Goal: Information Seeking & Learning: Check status

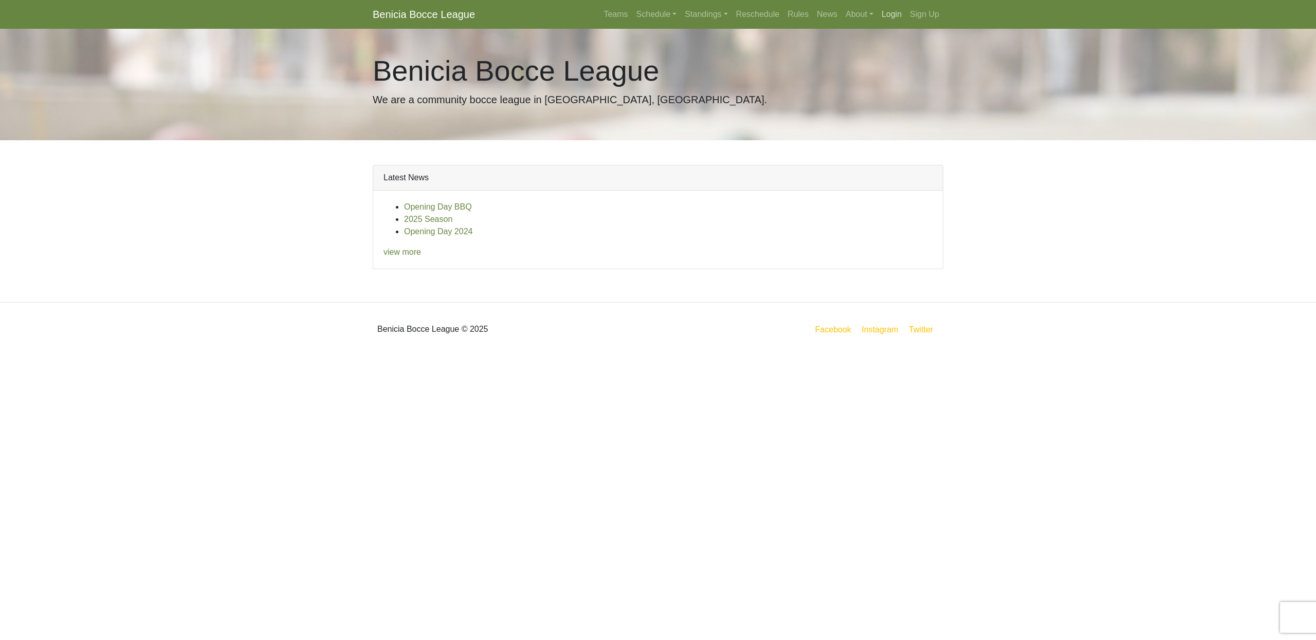
click at [893, 13] on link "Login" at bounding box center [891, 14] width 28 height 21
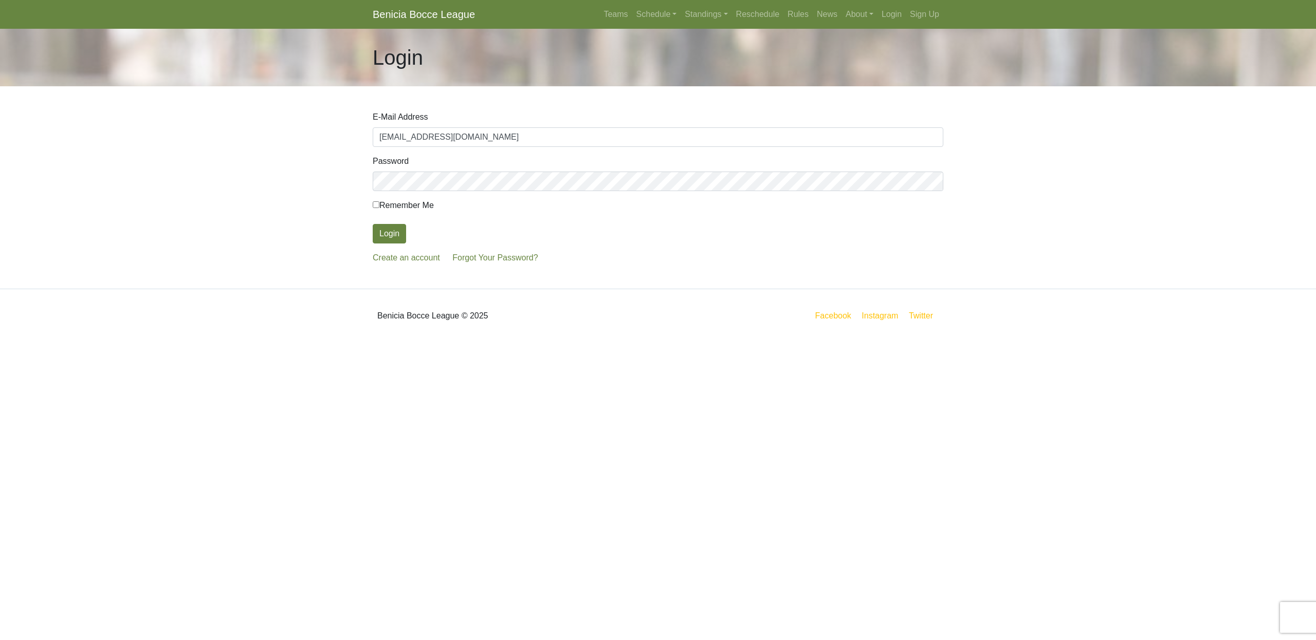
type input "[EMAIL_ADDRESS][DOMAIN_NAME]"
click at [389, 234] on button "Login" at bounding box center [389, 234] width 33 height 20
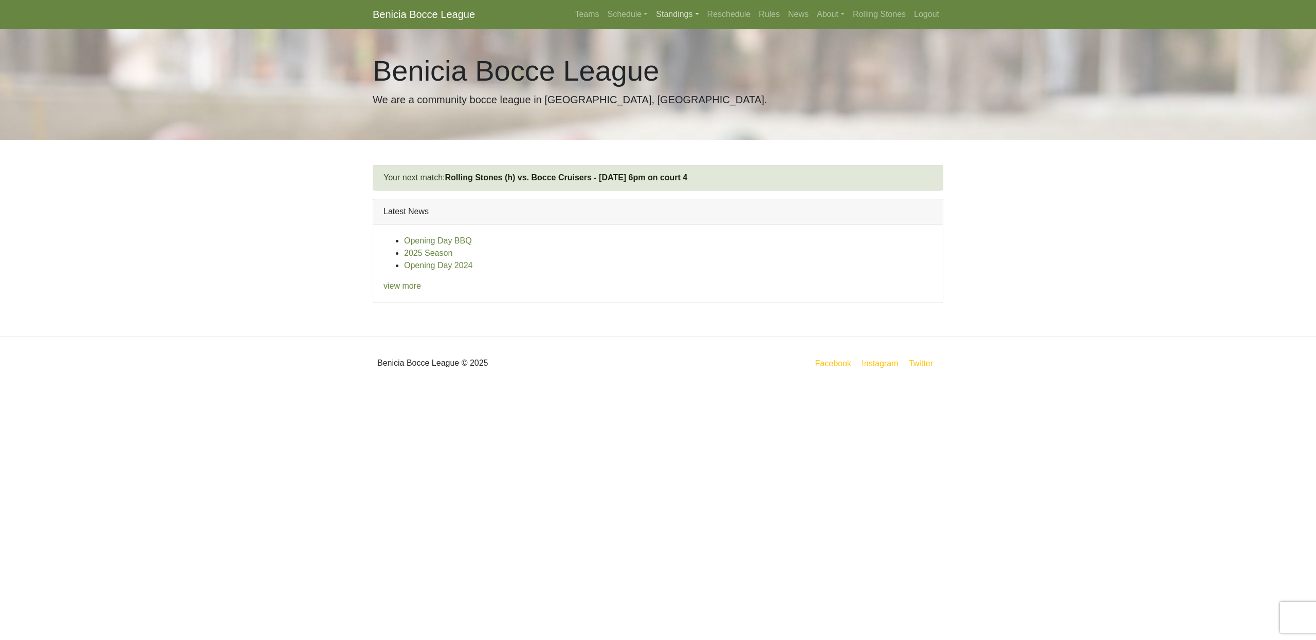
click at [659, 16] on link "Standings" at bounding box center [677, 14] width 51 height 21
click at [681, 90] on link "[DATE] Night" at bounding box center [693, 88] width 83 height 16
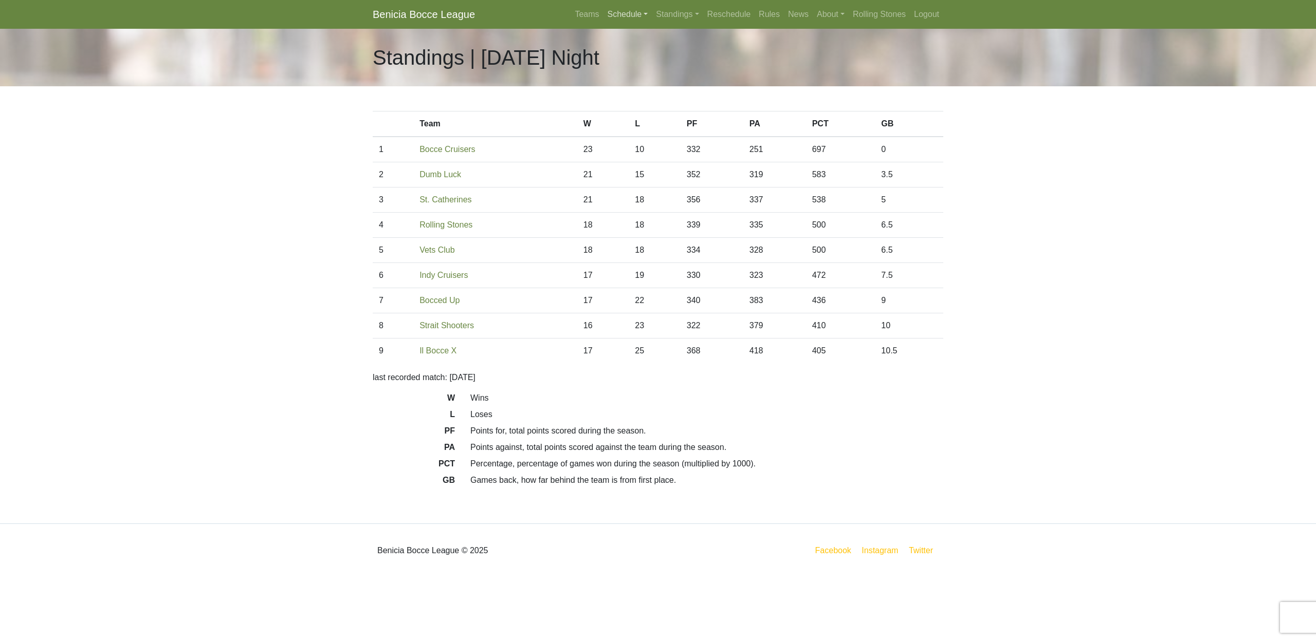
click at [622, 17] on link "Schedule" at bounding box center [627, 14] width 49 height 21
click at [636, 87] on link "[DATE] Night" at bounding box center [645, 88] width 83 height 16
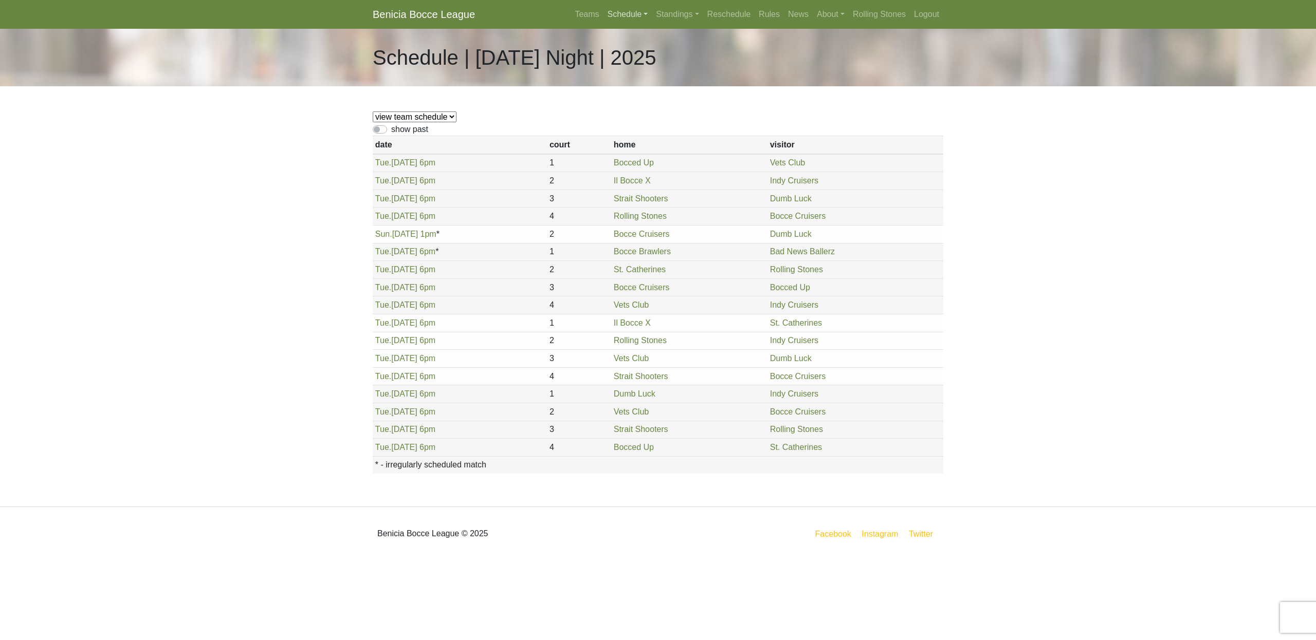
click at [642, 15] on link "Schedule" at bounding box center [627, 14] width 49 height 21
click at [635, 90] on link "[DATE] Night" at bounding box center [645, 88] width 83 height 16
click at [656, 15] on link "Standings" at bounding box center [677, 14] width 51 height 21
click at [666, 88] on link "[DATE] Night" at bounding box center [693, 88] width 83 height 16
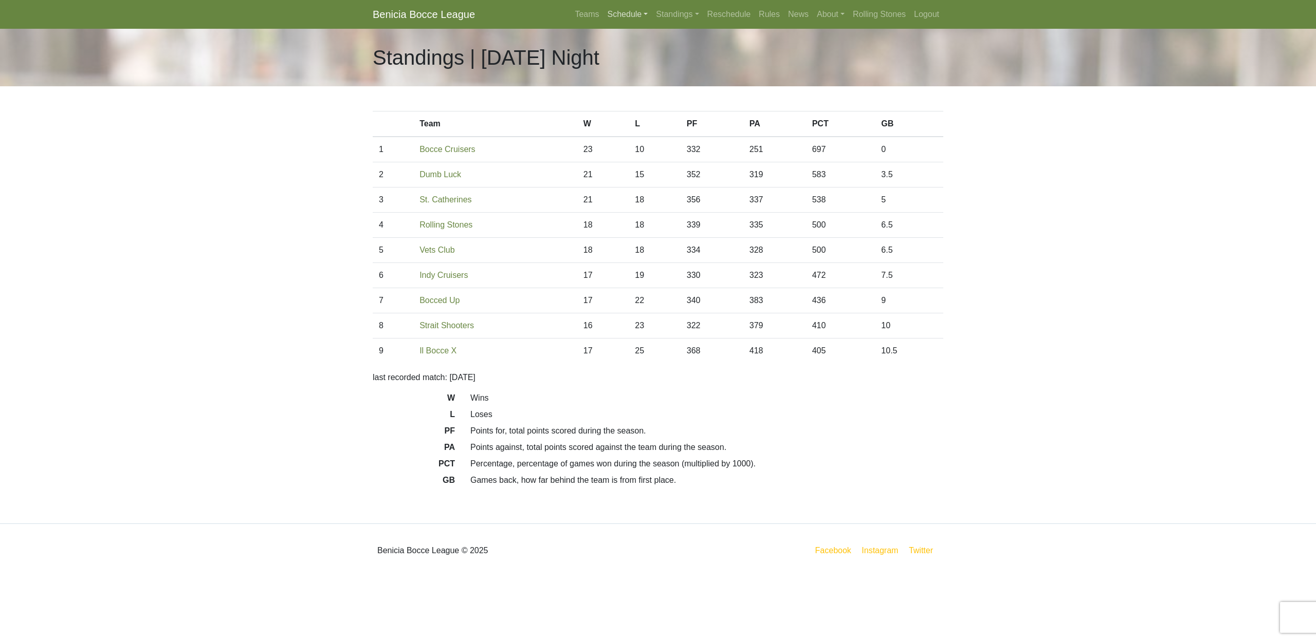
click at [616, 14] on link "Schedule" at bounding box center [627, 14] width 49 height 21
click at [625, 88] on link "[DATE] Night" at bounding box center [645, 88] width 83 height 16
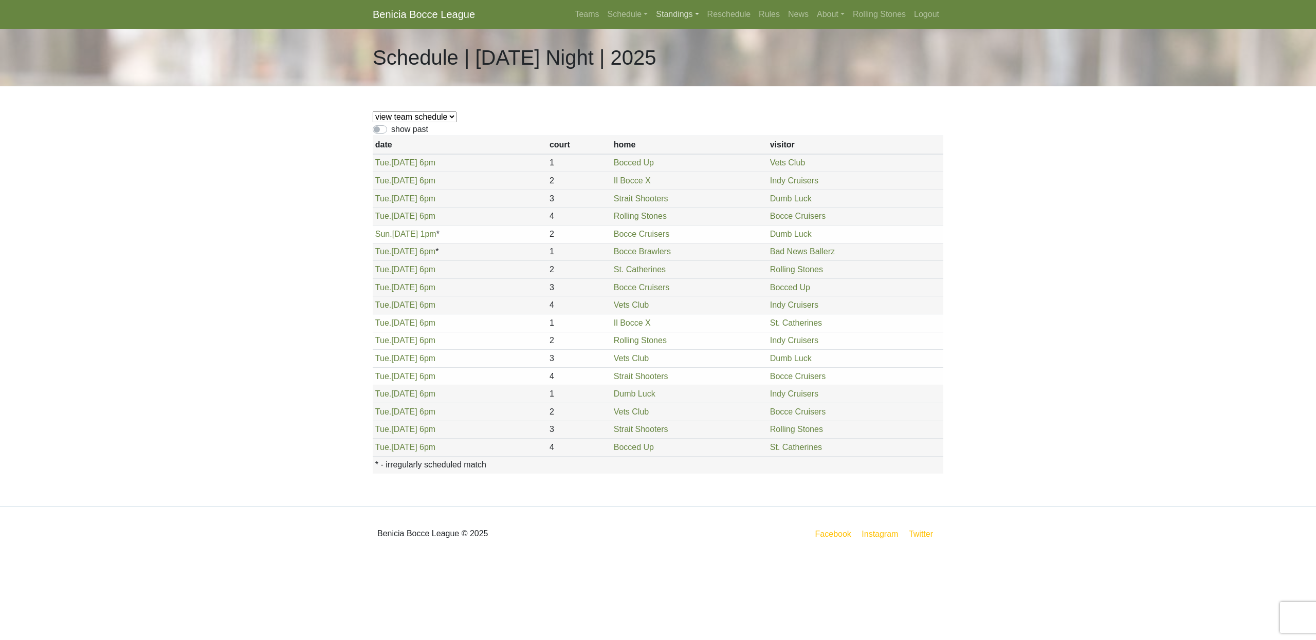
click at [658, 12] on link "Standings" at bounding box center [677, 14] width 51 height 21
click at [674, 91] on link "[DATE] Night" at bounding box center [693, 88] width 83 height 16
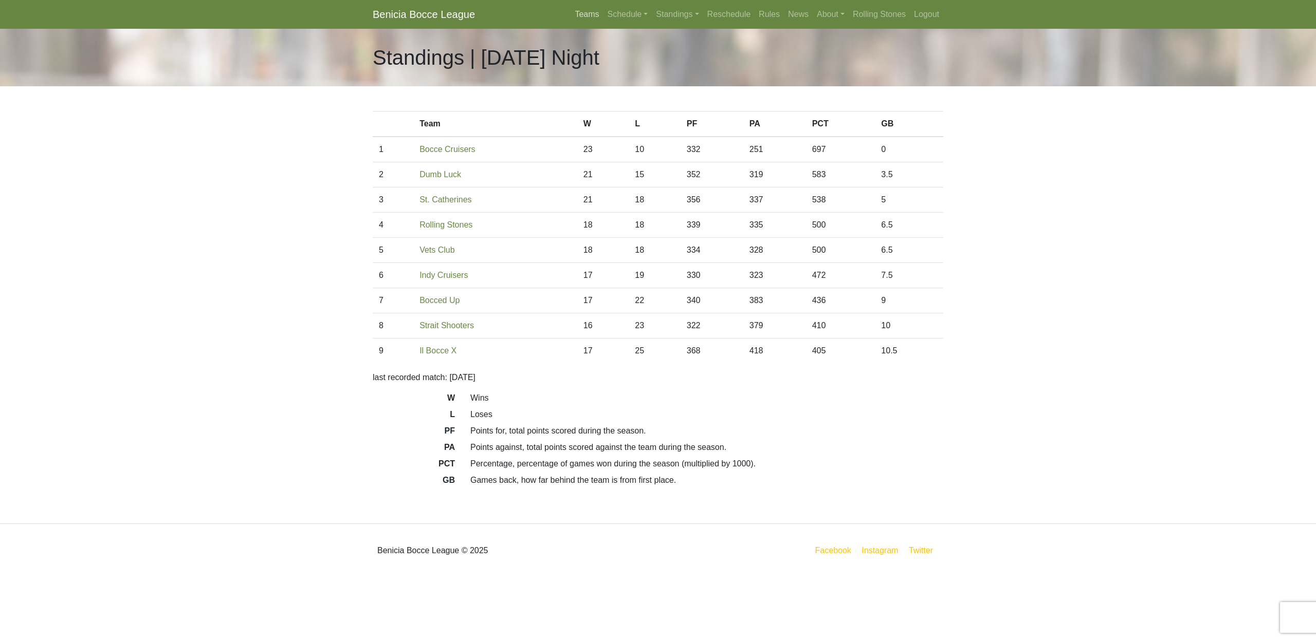
click at [577, 15] on link "Teams" at bounding box center [586, 14] width 32 height 21
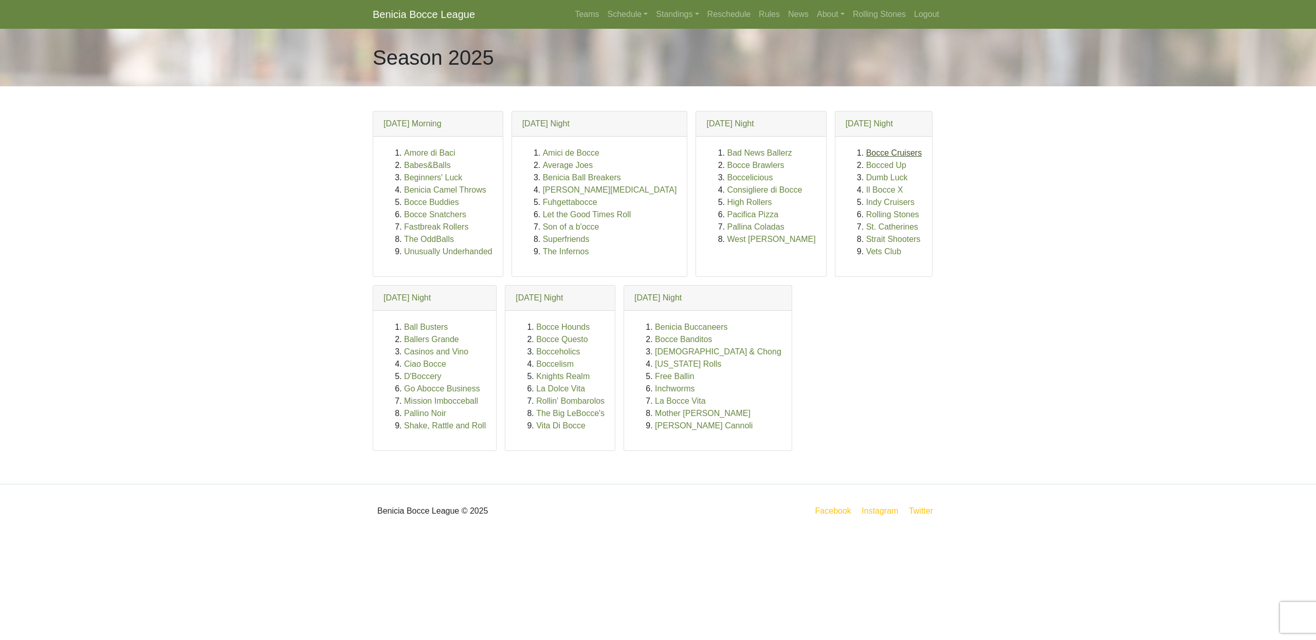
click at [866, 152] on link "Bocce Cruisers" at bounding box center [894, 153] width 56 height 9
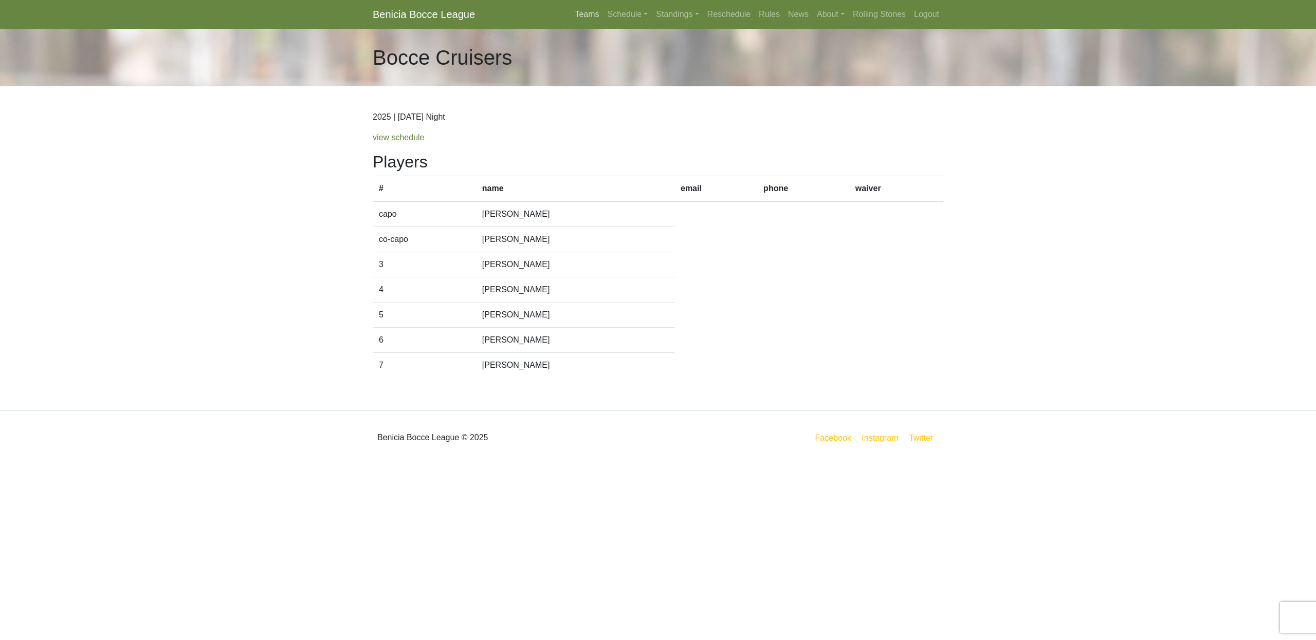
click at [575, 15] on link "Teams" at bounding box center [586, 14] width 32 height 21
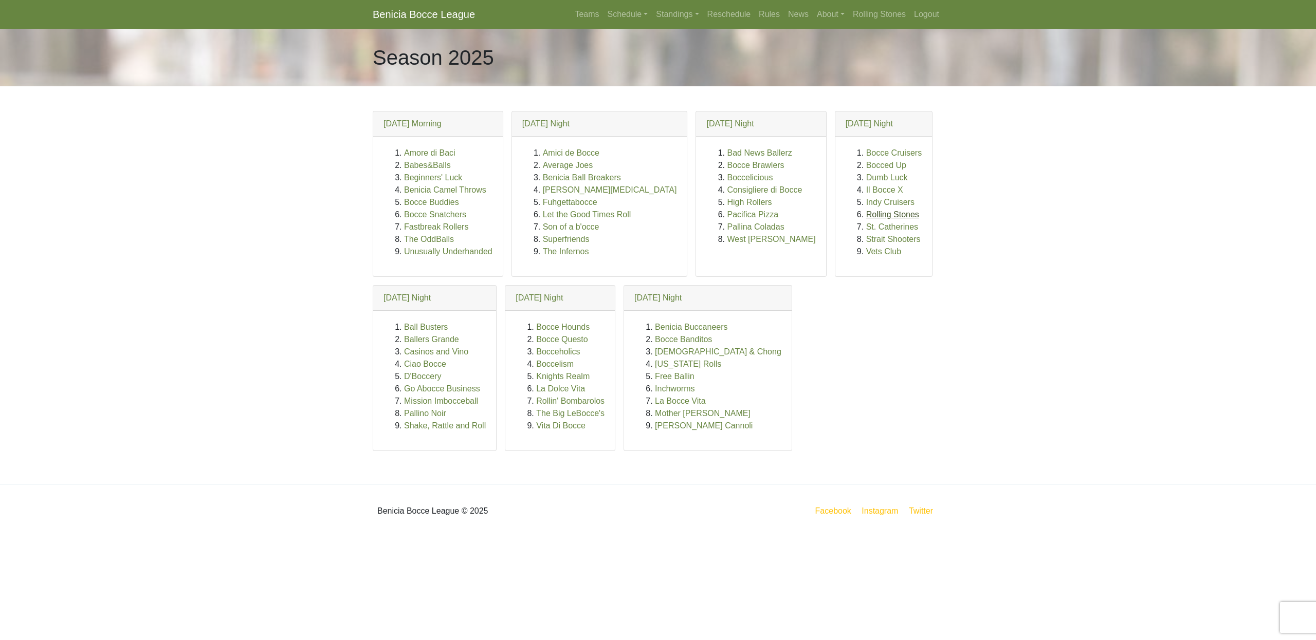
click at [866, 216] on link "Rolling Stones" at bounding box center [892, 214] width 53 height 9
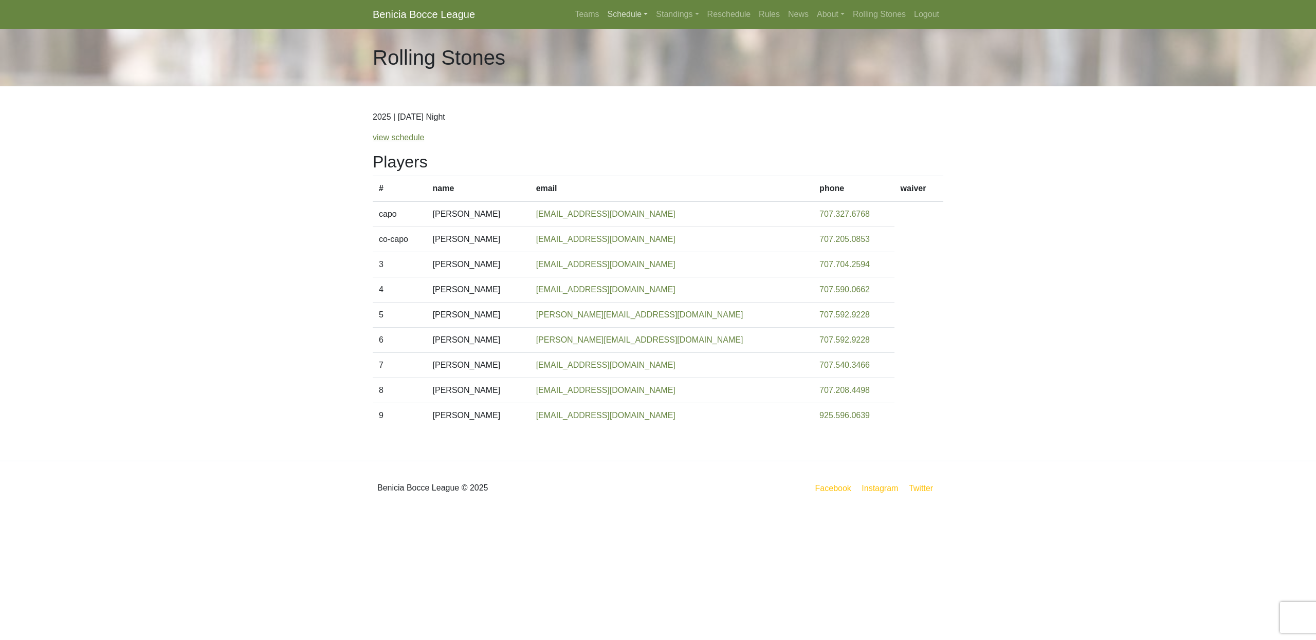
click at [615, 12] on link "Schedule" at bounding box center [627, 14] width 49 height 21
click at [636, 91] on link "[DATE] Night" at bounding box center [645, 88] width 83 height 16
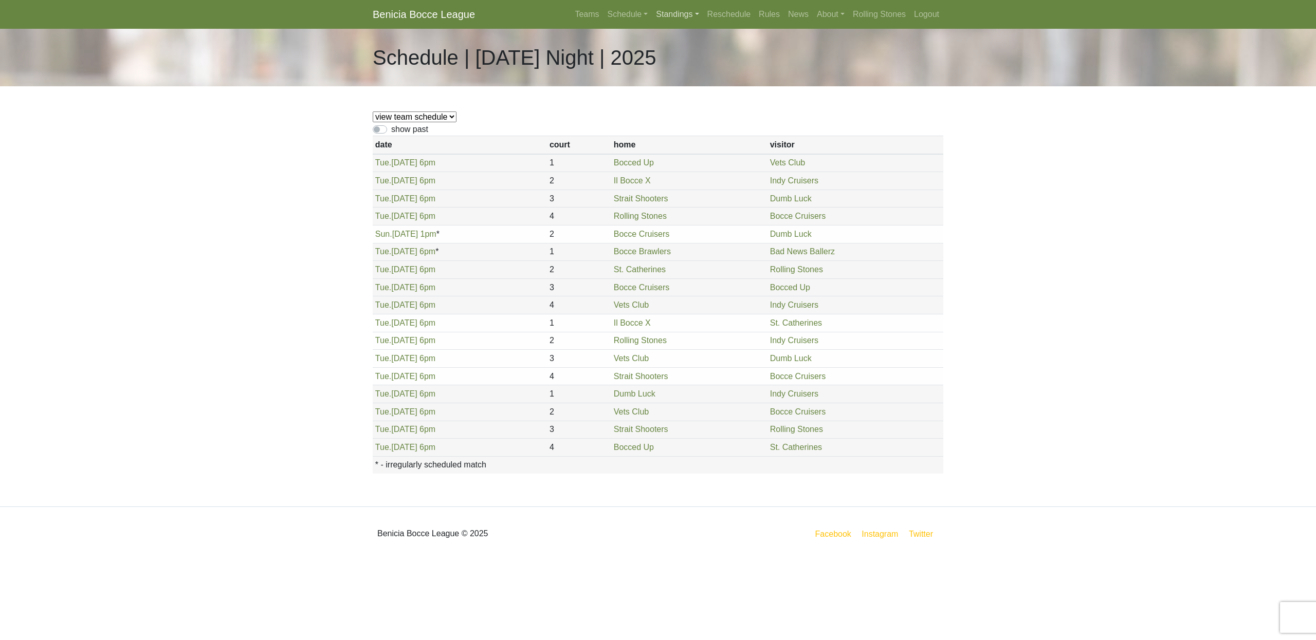
click at [660, 13] on link "Standings" at bounding box center [677, 14] width 51 height 21
click at [673, 138] on link "[DATE] Night" at bounding box center [693, 137] width 83 height 16
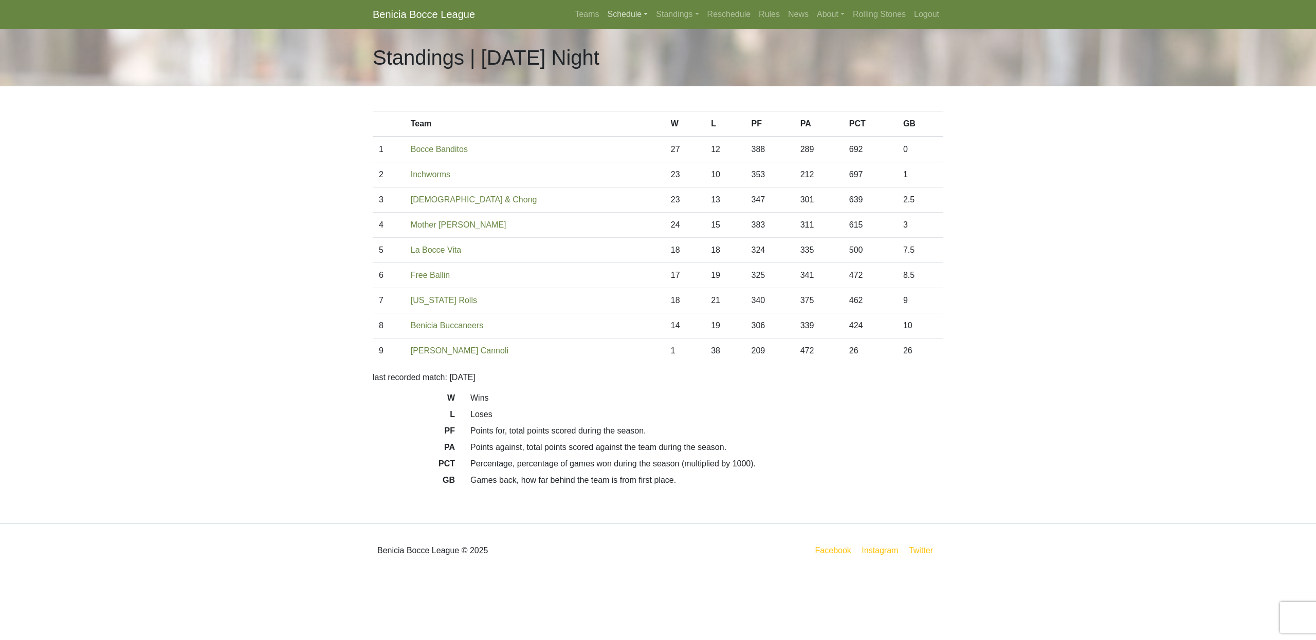
click at [620, 15] on link "Schedule" at bounding box center [627, 14] width 49 height 21
click at [630, 136] on link "[DATE] Night" at bounding box center [645, 137] width 83 height 16
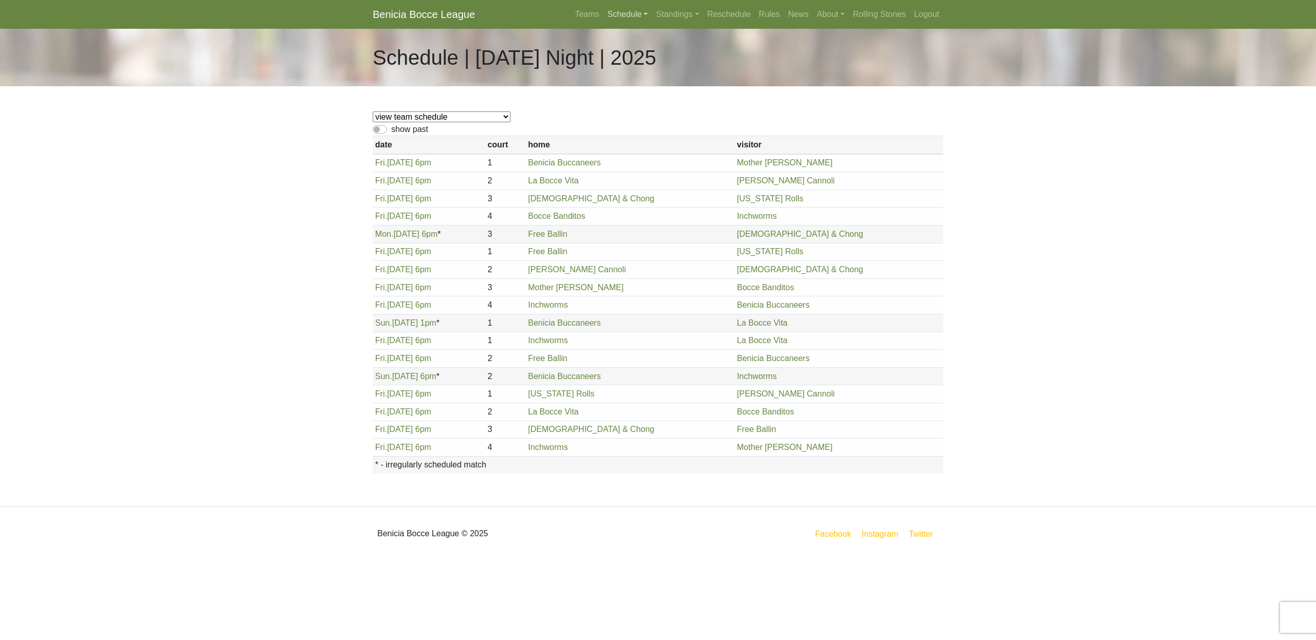
click at [614, 16] on link "Schedule" at bounding box center [627, 14] width 49 height 21
click at [625, 86] on link "[DATE] Night" at bounding box center [645, 88] width 83 height 16
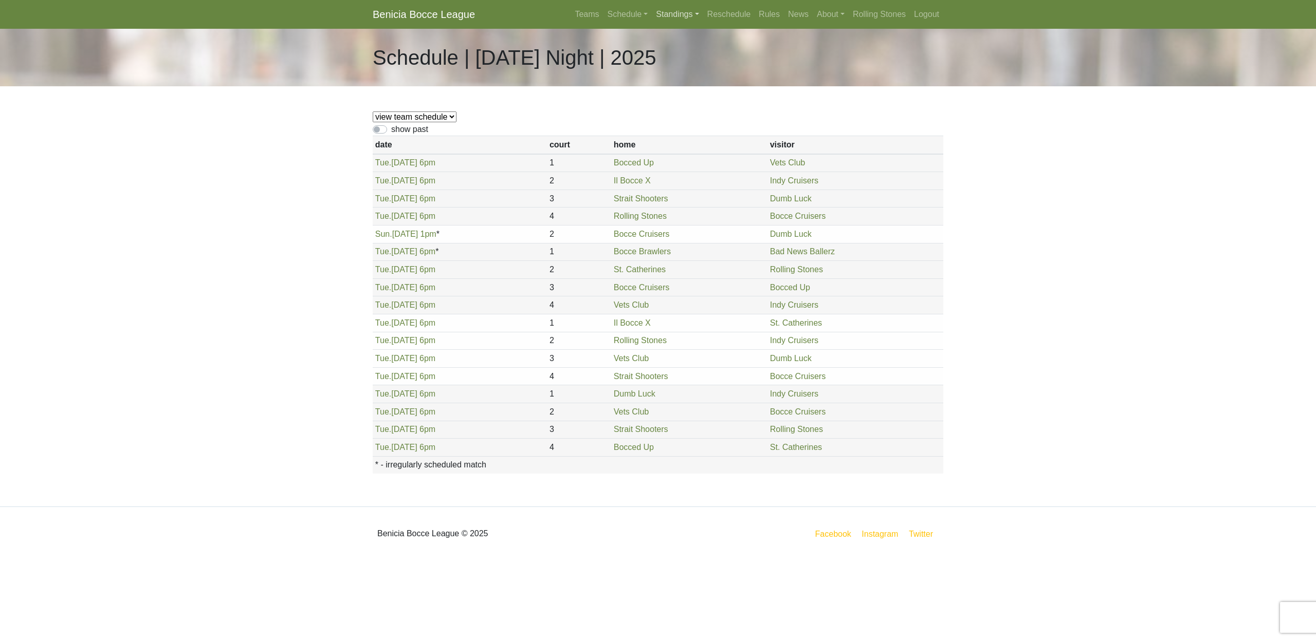
click at [659, 15] on link "Standings" at bounding box center [677, 14] width 51 height 21
click at [693, 90] on link "[DATE] Night" at bounding box center [693, 88] width 83 height 16
